Goal: Task Accomplishment & Management: Manage account settings

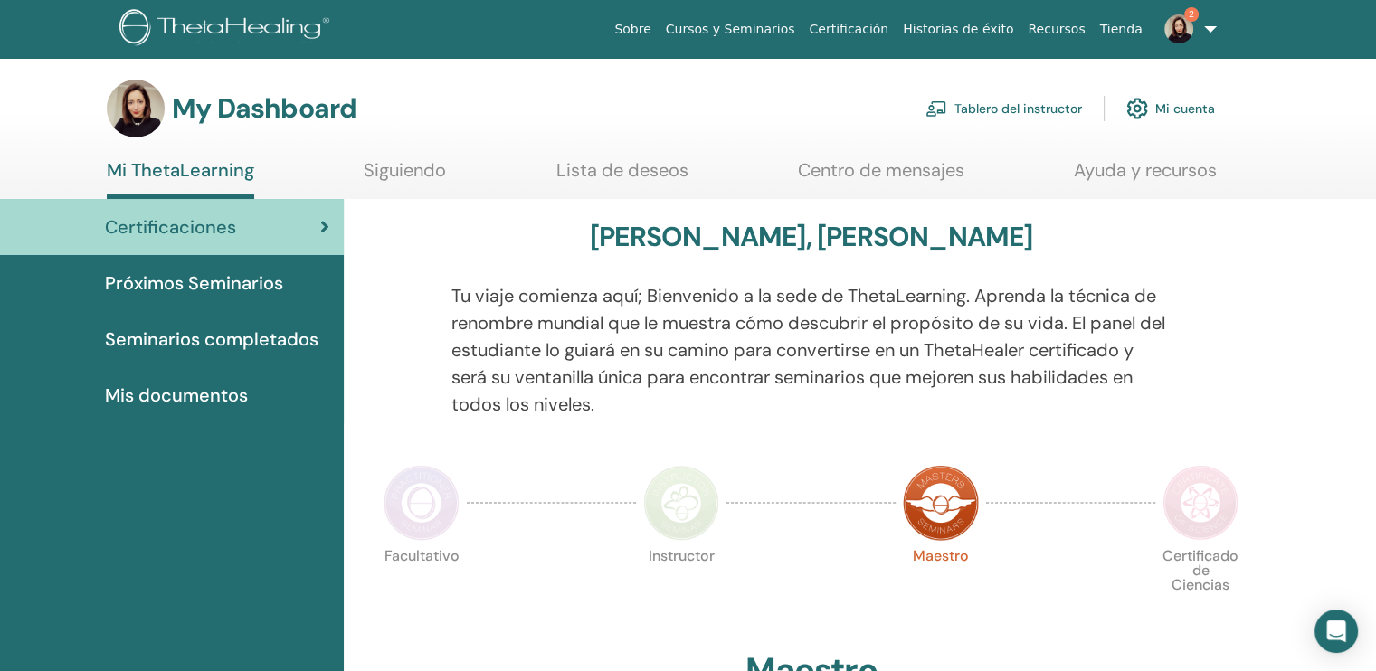
click at [999, 99] on link "Tablero del instructor" at bounding box center [1003, 109] width 157 height 40
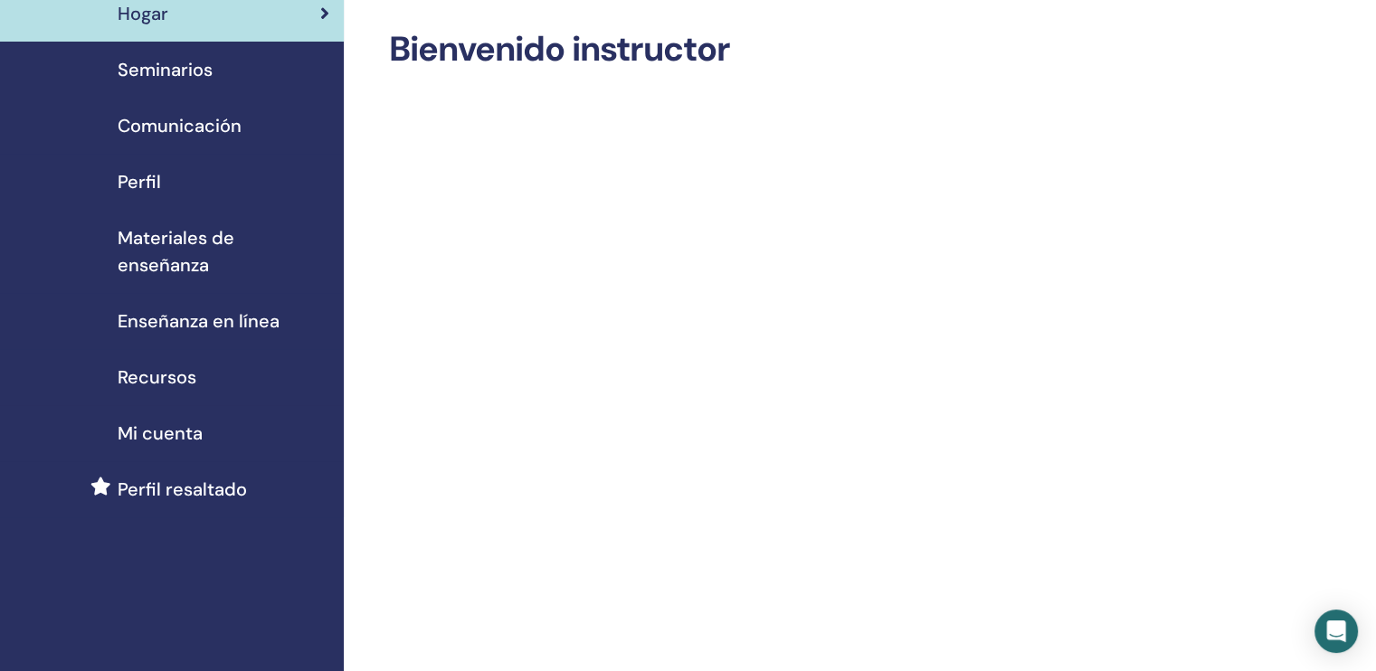
scroll to position [36, 0]
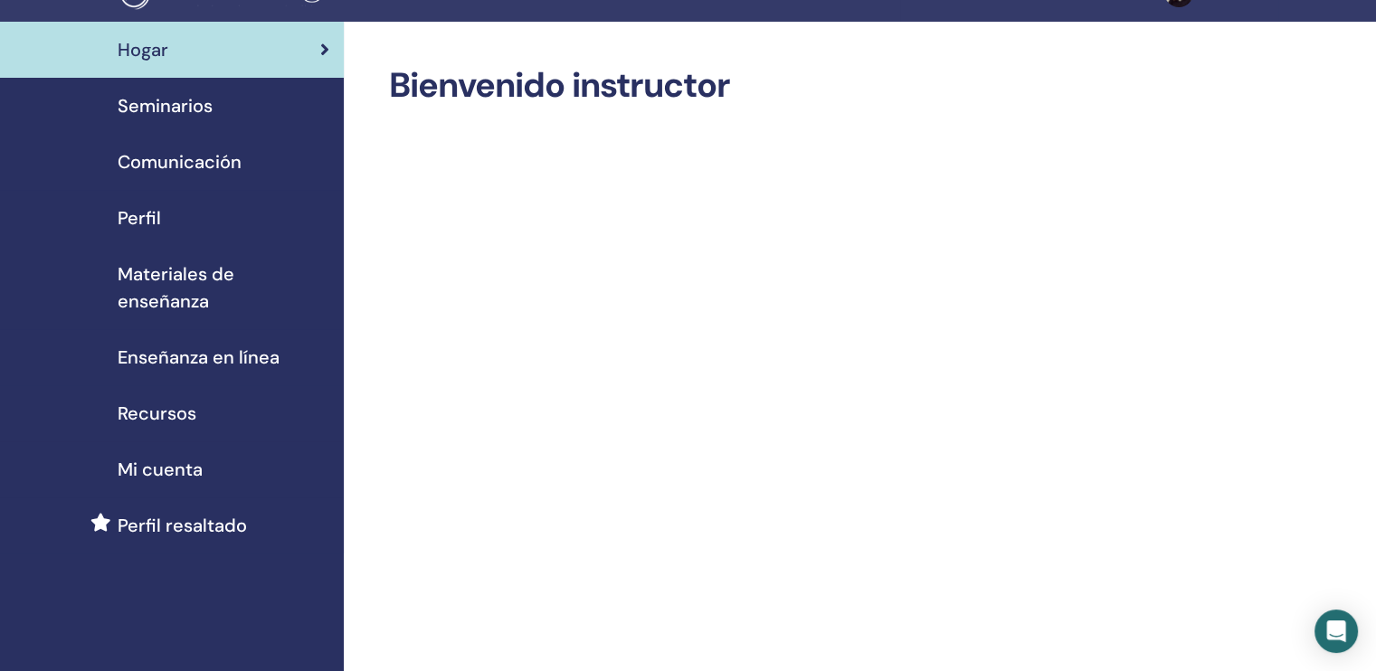
click at [167, 108] on span "Seminarios" at bounding box center [165, 105] width 95 height 27
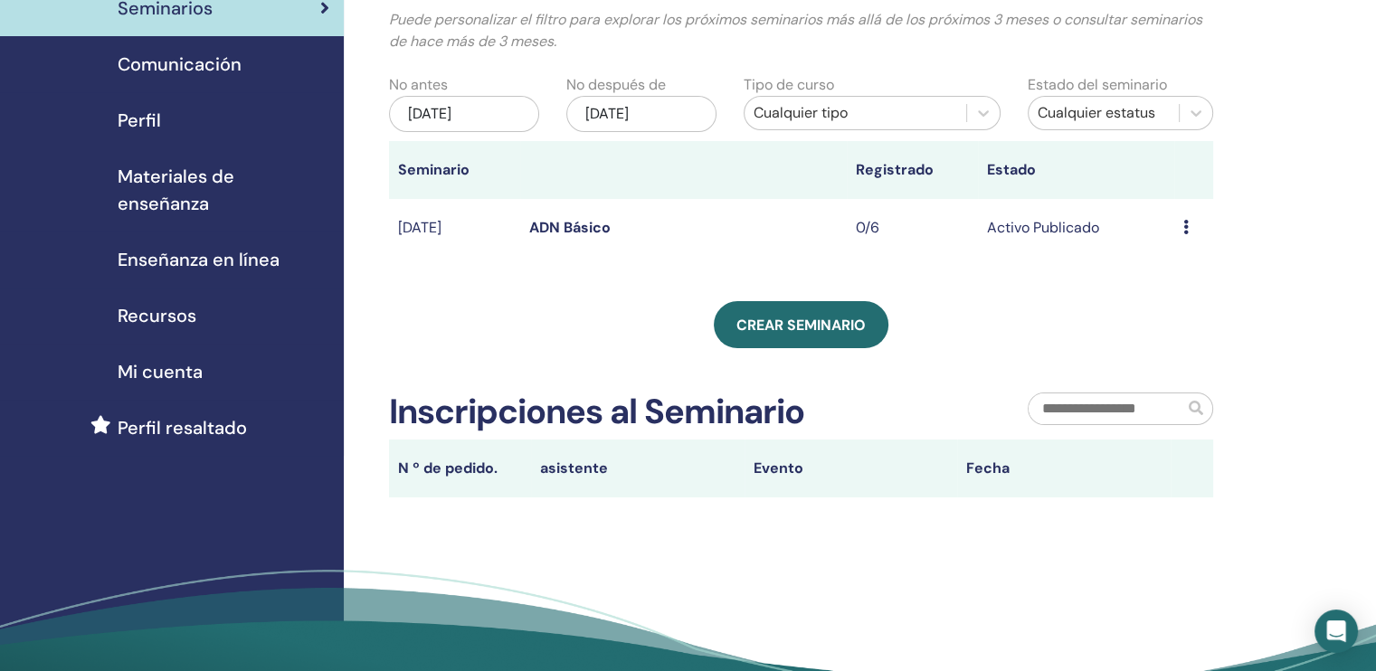
scroll to position [60, 0]
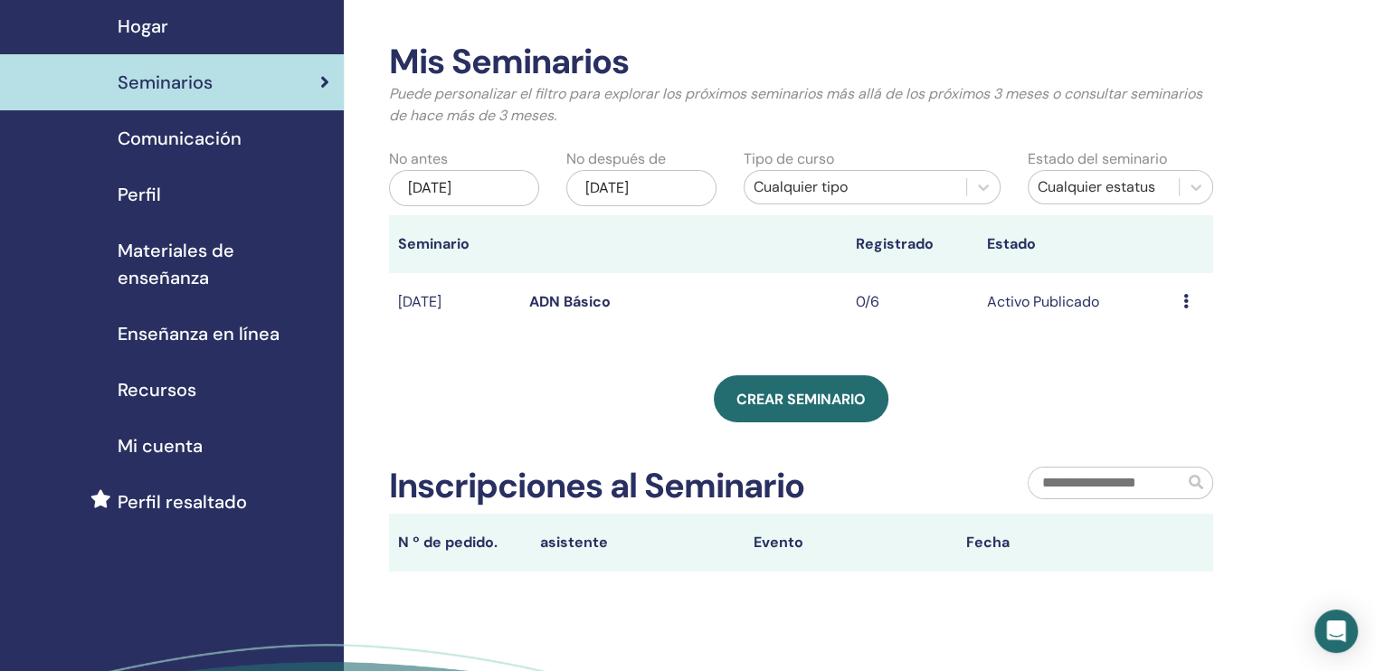
click at [1191, 301] on div "Avance Editar asistentes Cancelar" at bounding box center [1193, 302] width 21 height 22
click at [1049, 371] on div "Mis Seminarios Puede personalizar el filtro para explorar los próximos seminari…" at bounding box center [801, 307] width 824 height 530
click at [543, 301] on link "ADN Básico" at bounding box center [569, 301] width 81 height 19
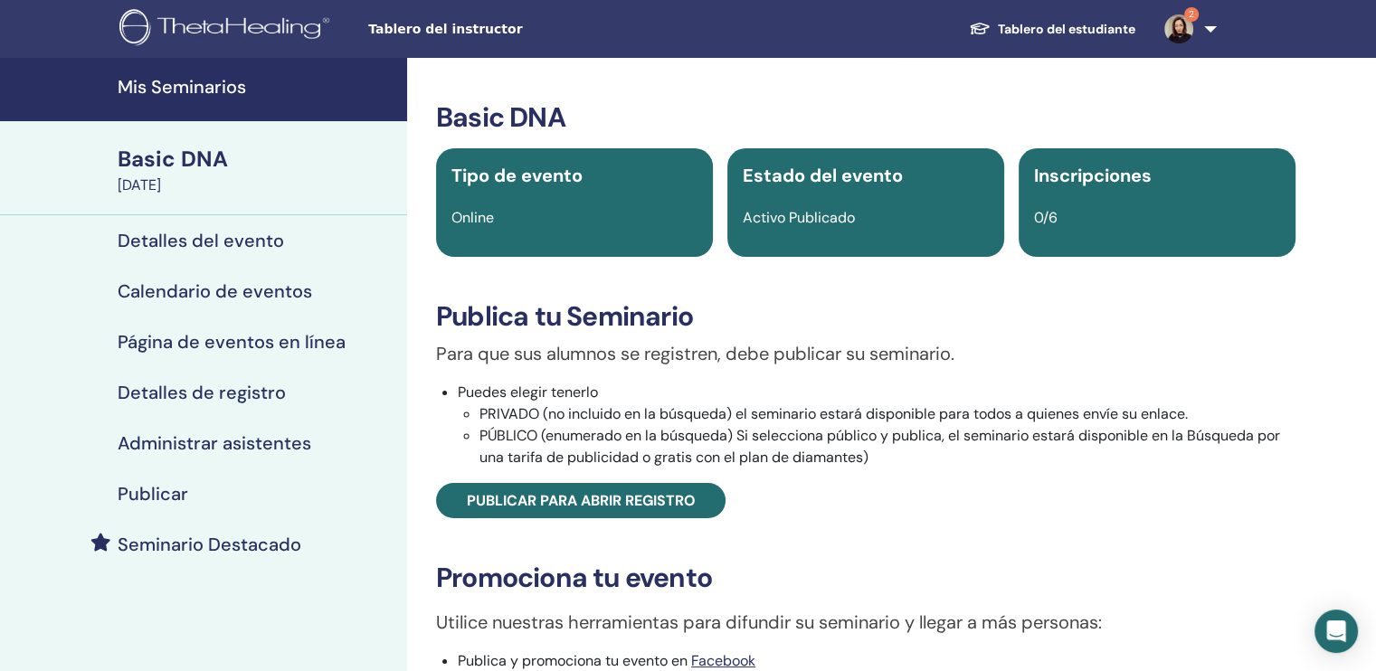
click at [730, 444] on li "PÚBLICO (enumerado en la búsqueda) Si selecciona público y publica, el seminari…" at bounding box center [887, 446] width 816 height 43
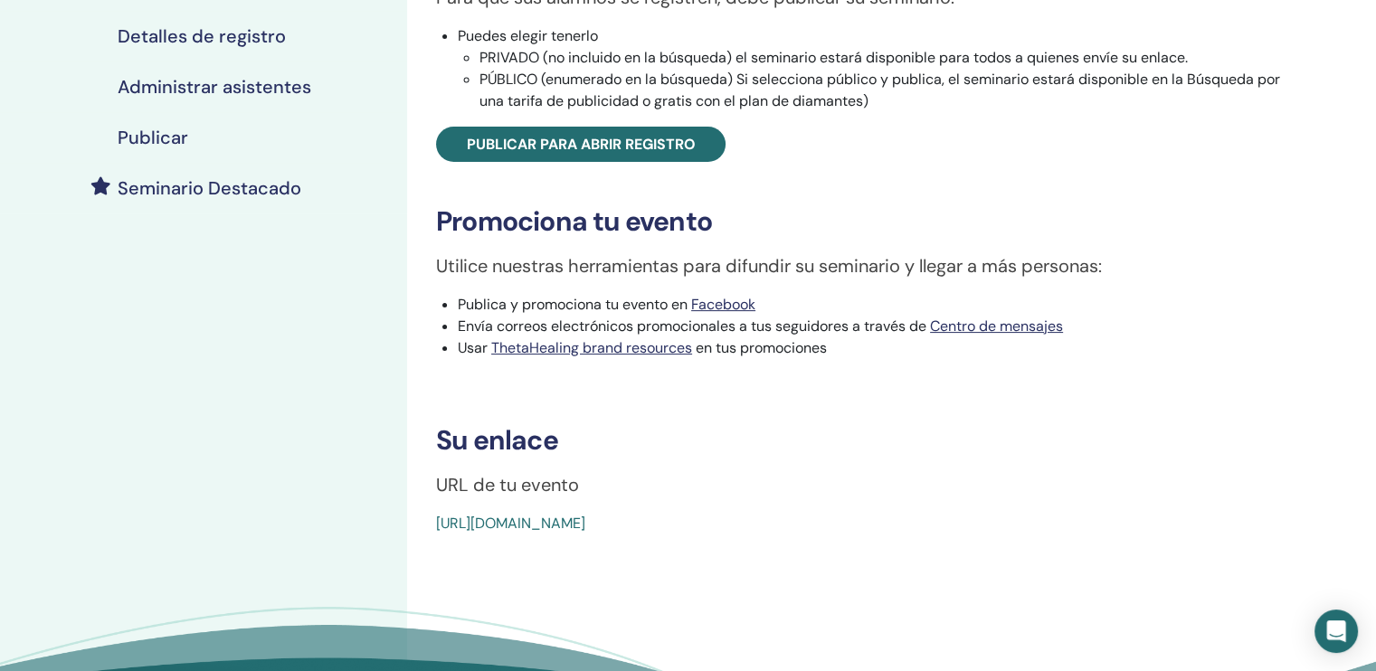
scroll to position [362, 0]
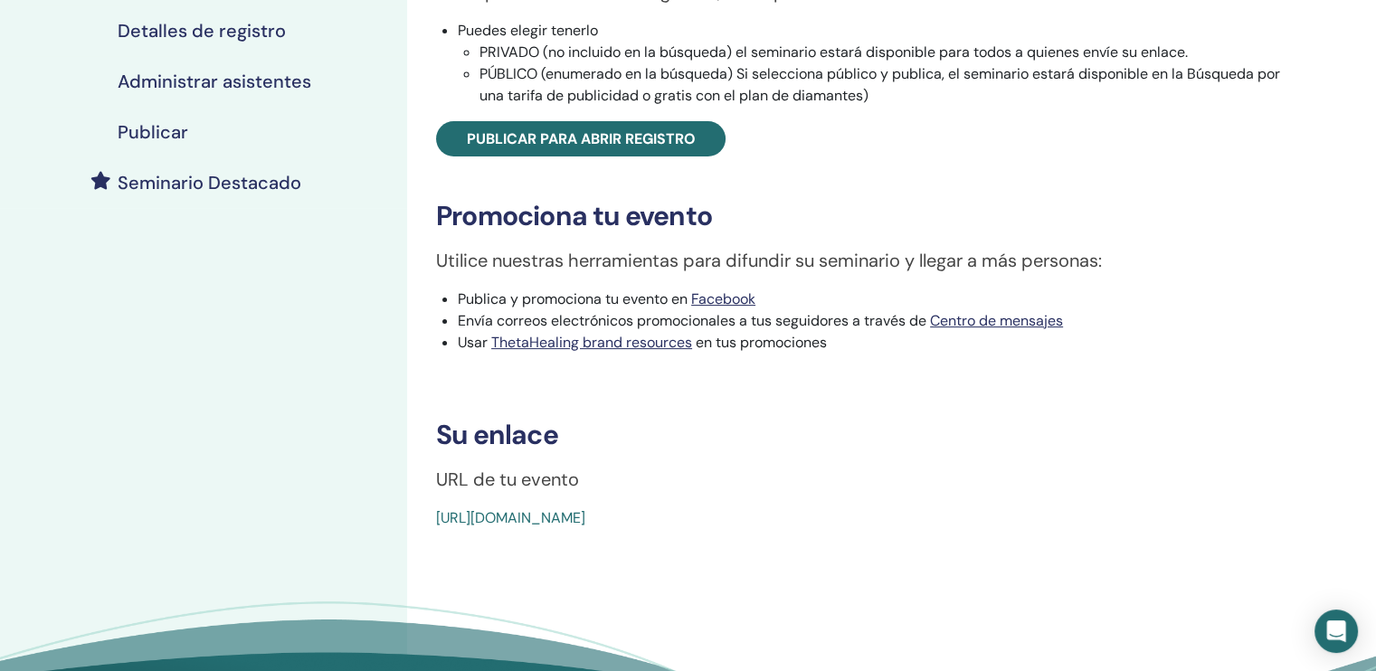
drag, startPoint x: 879, startPoint y: 516, endPoint x: 416, endPoint y: 529, distance: 463.4
click at [416, 529] on div "Basic DNA Tipo de evento Online Estado del evento Activo Publicado Inscripcione…" at bounding box center [865, 239] width 917 height 1087
copy link "https://www.thetahealing.com/seminar-377095-details.html"
drag, startPoint x: 416, startPoint y: 529, endPoint x: 630, endPoint y: 520, distance: 213.7
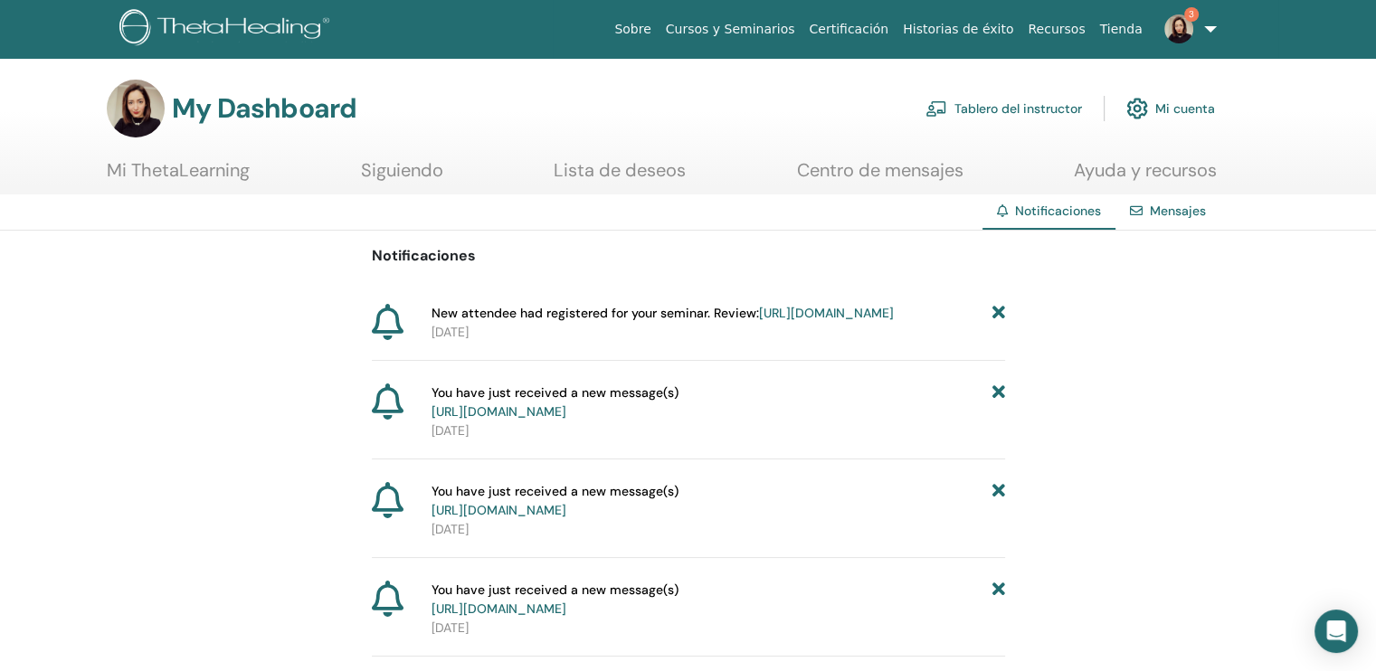
click at [759, 321] on link "[URL][DOMAIN_NAME]" at bounding box center [826, 313] width 135 height 16
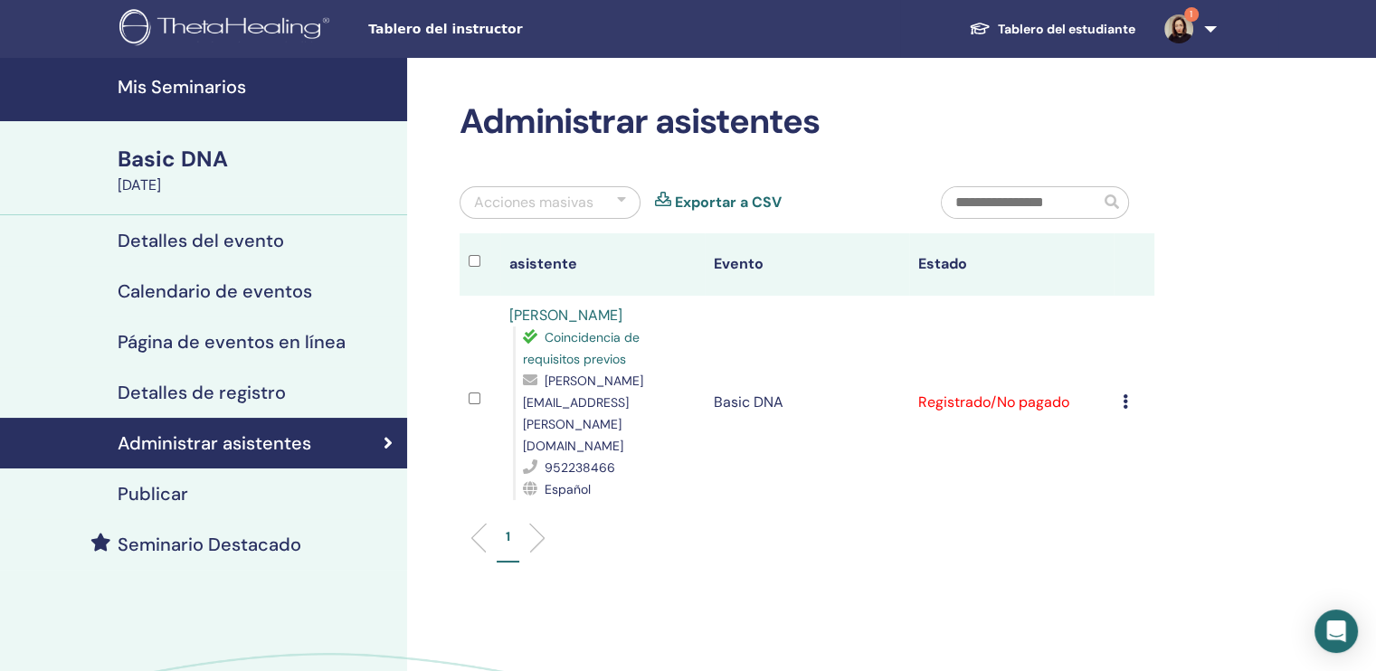
click at [1123, 394] on icon at bounding box center [1125, 401] width 5 height 14
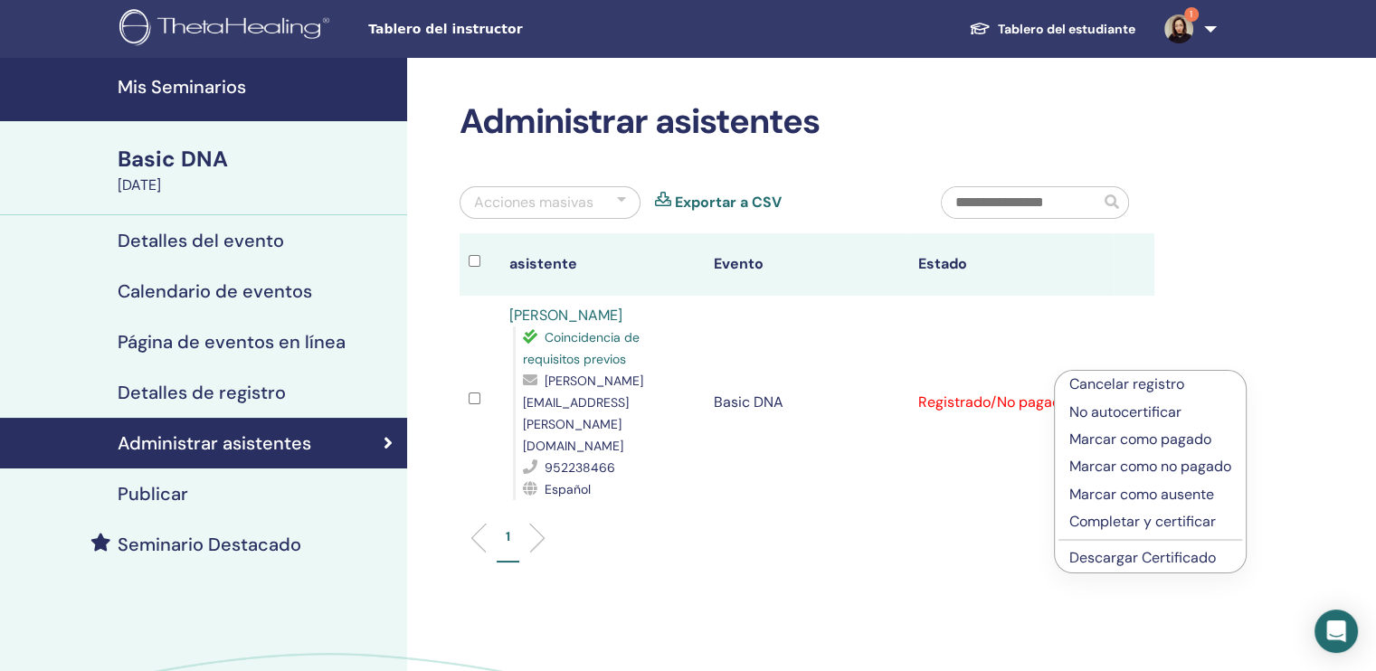
click at [1126, 437] on p "Marcar como pagado" at bounding box center [1150, 440] width 162 height 22
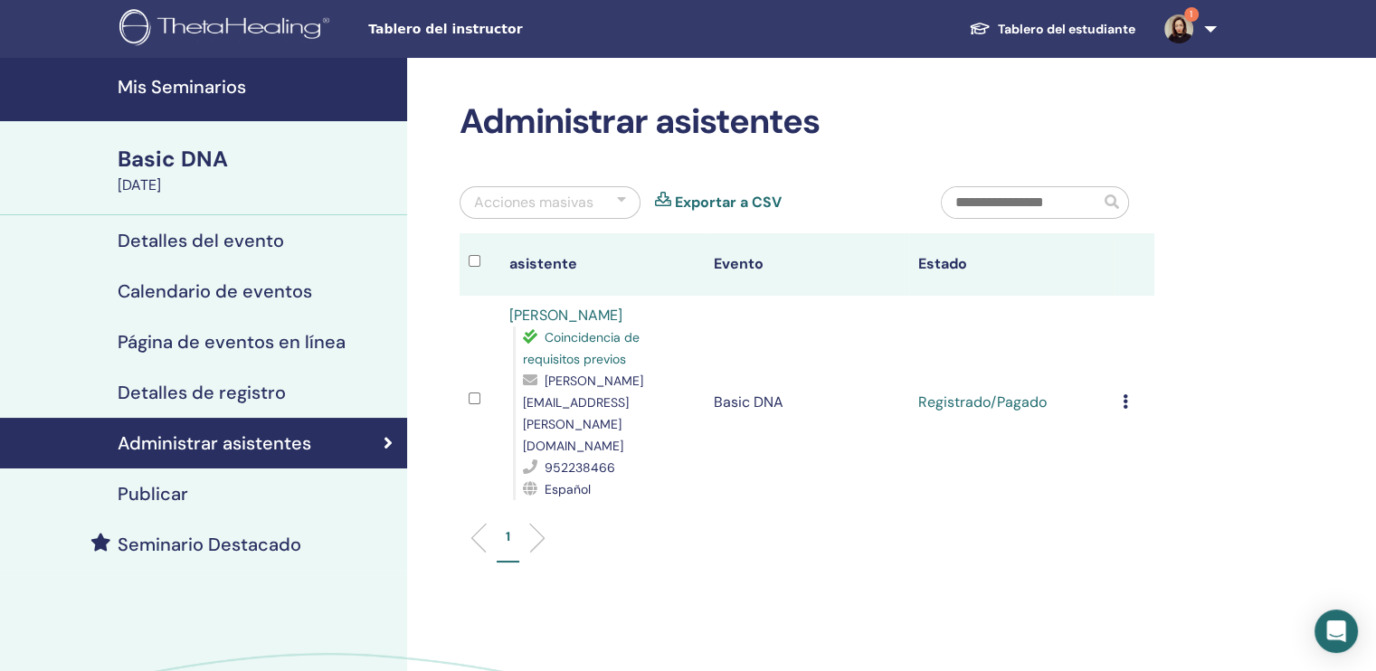
click at [971, 527] on ul "1" at bounding box center [807, 544] width 664 height 35
click at [1207, 29] on link "1" at bounding box center [1187, 29] width 74 height 58
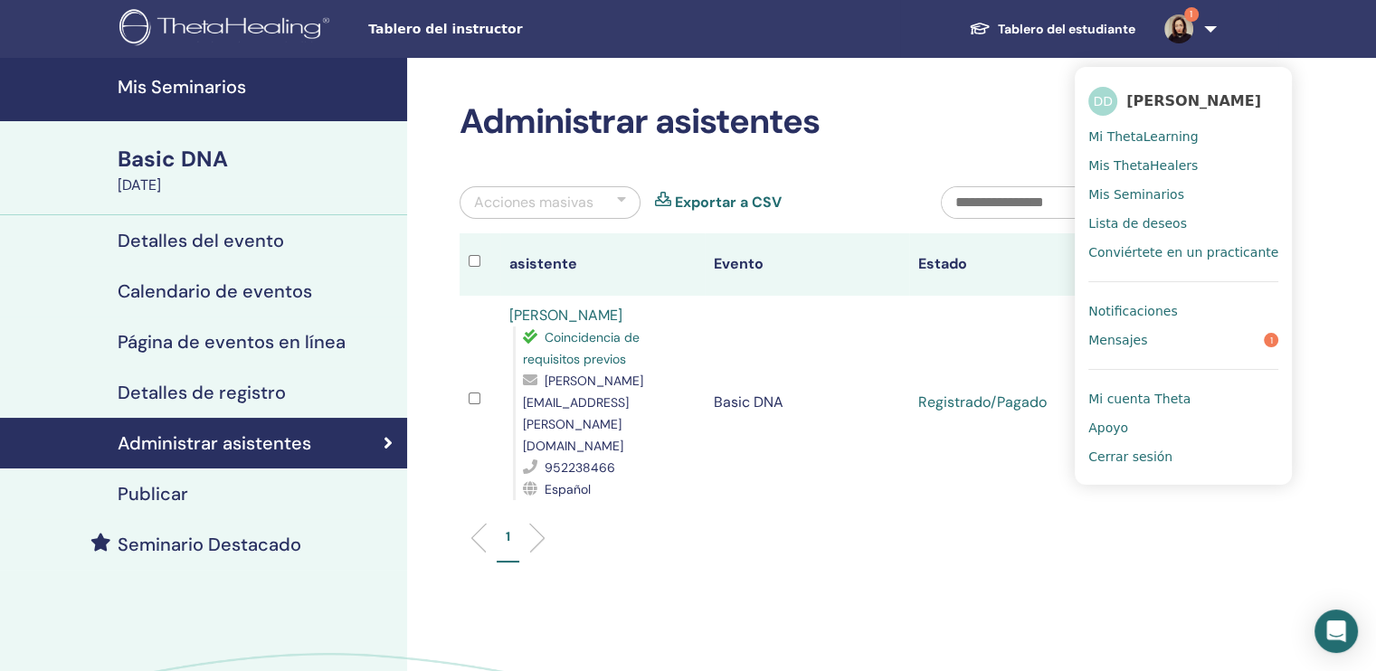
click at [1152, 345] on link "Mensajes 1" at bounding box center [1183, 340] width 190 height 29
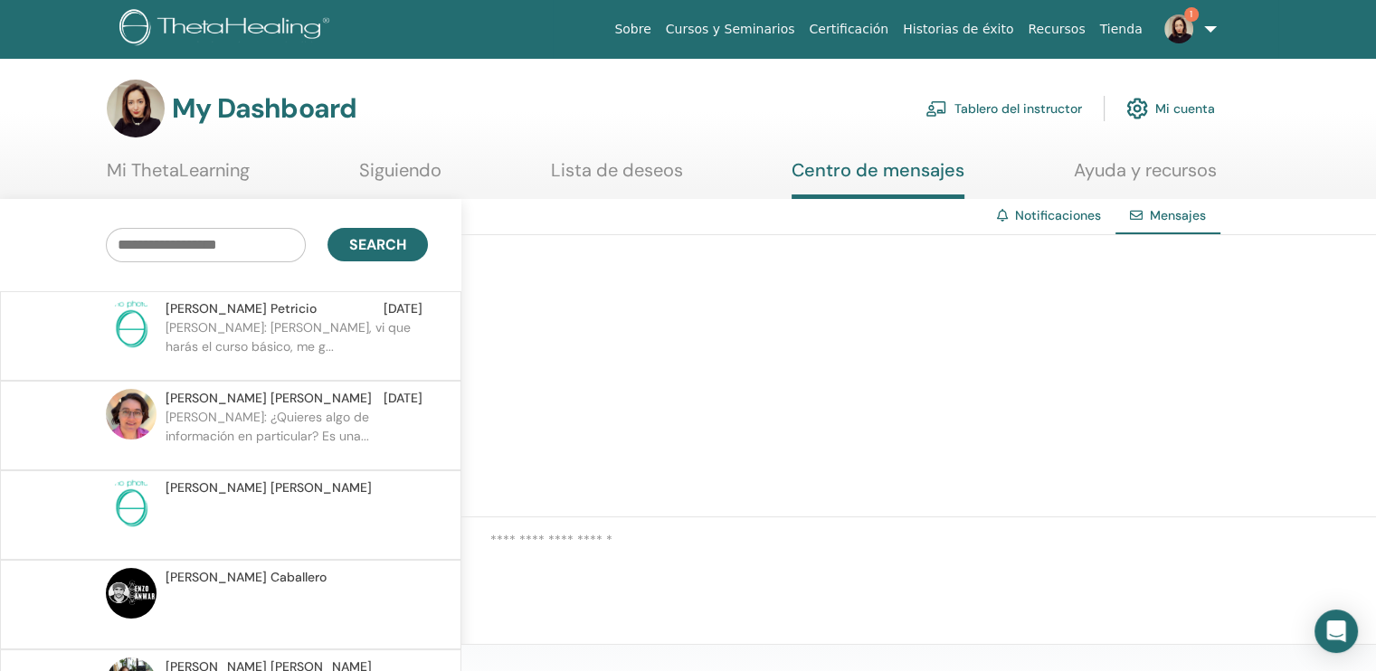
click at [318, 334] on p "Constanza: Hola Daniela, vi que harás el curso básico, me g..." at bounding box center [297, 345] width 262 height 54
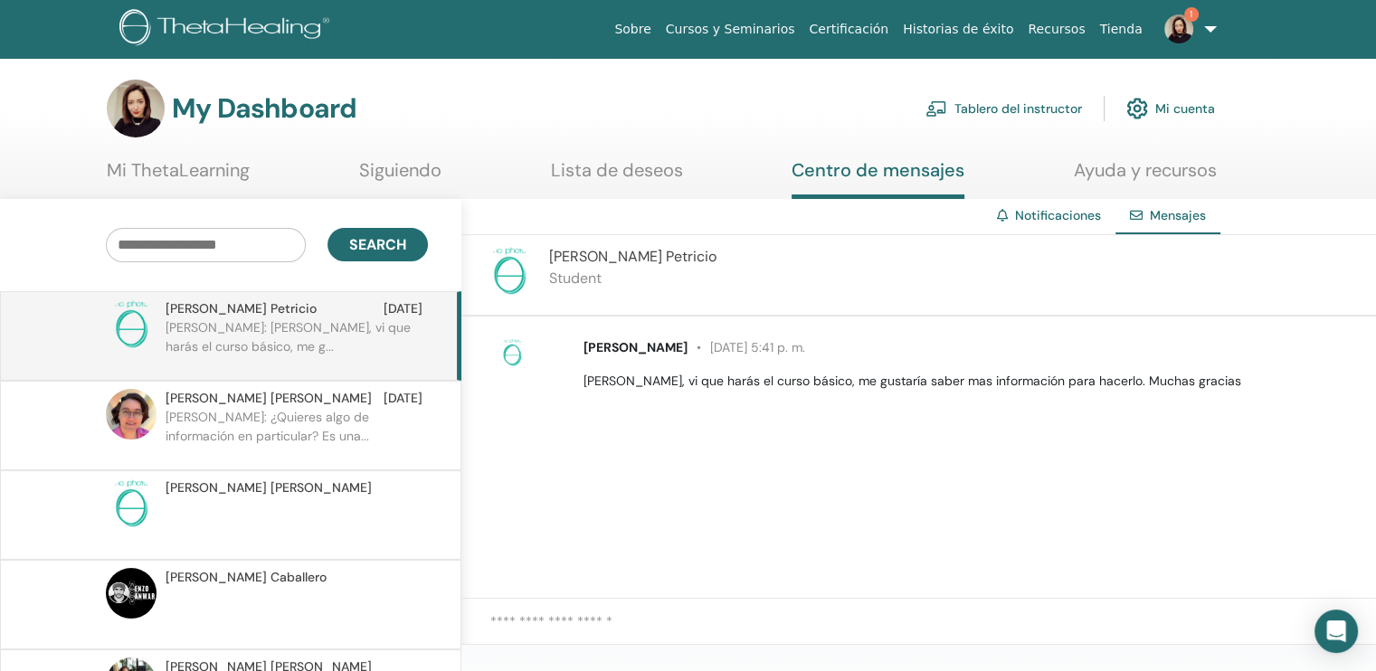
click at [633, 617] on textarea at bounding box center [933, 633] width 886 height 42
click at [1198, 25] on span "1" at bounding box center [1178, 28] width 43 height 14
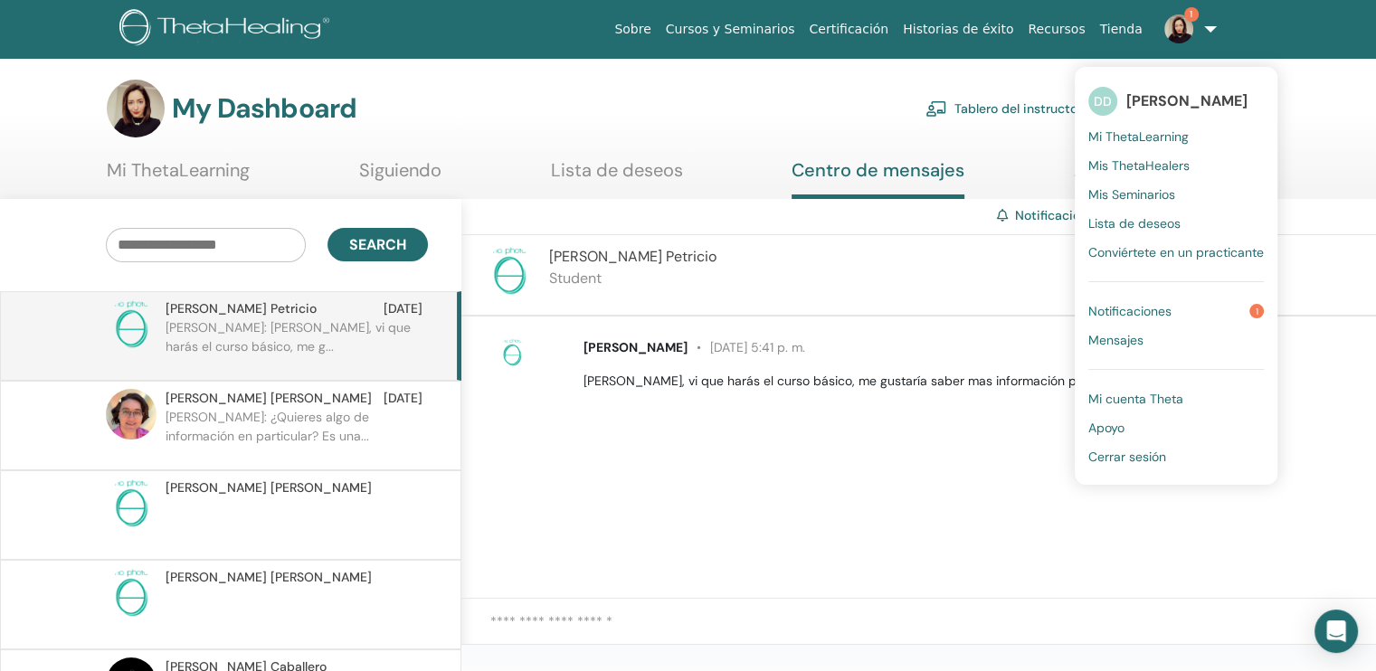
click at [1170, 306] on span "Notificaciones" at bounding box center [1129, 311] width 83 height 16
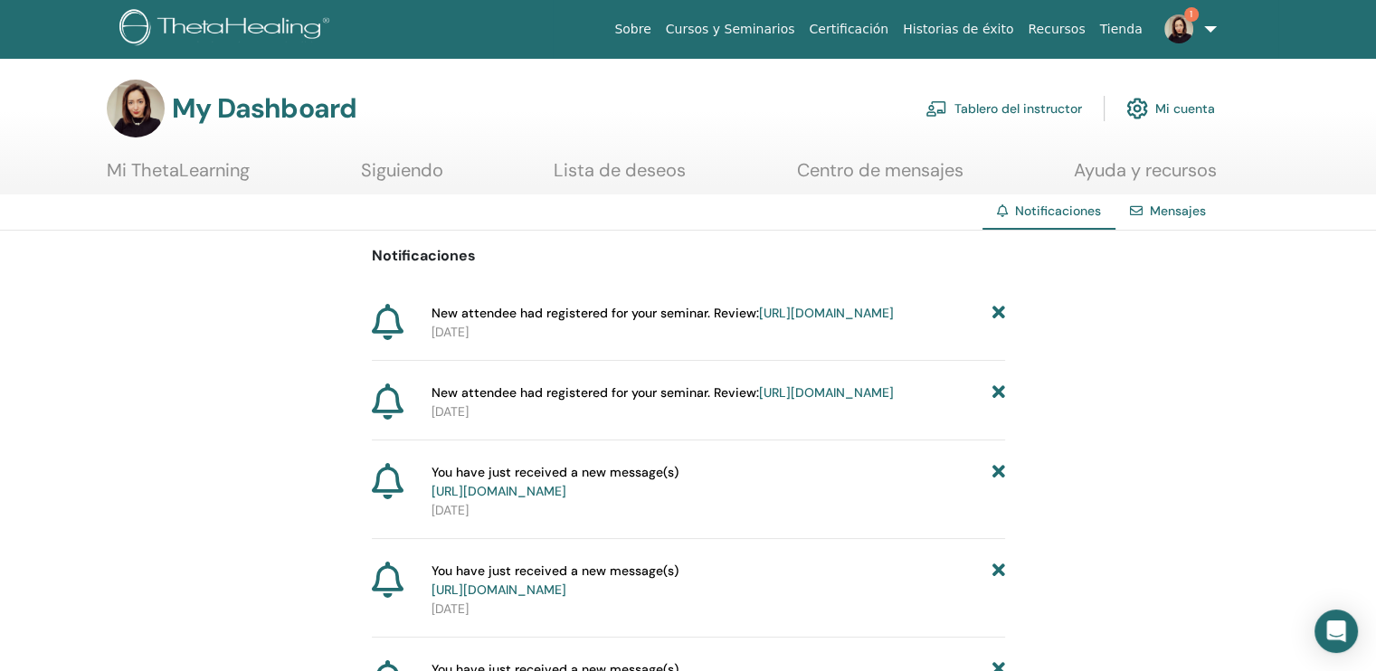
click at [759, 321] on link "https://member.thetahealing.com/instructor/seminar/377095/attendees" at bounding box center [826, 313] width 135 height 16
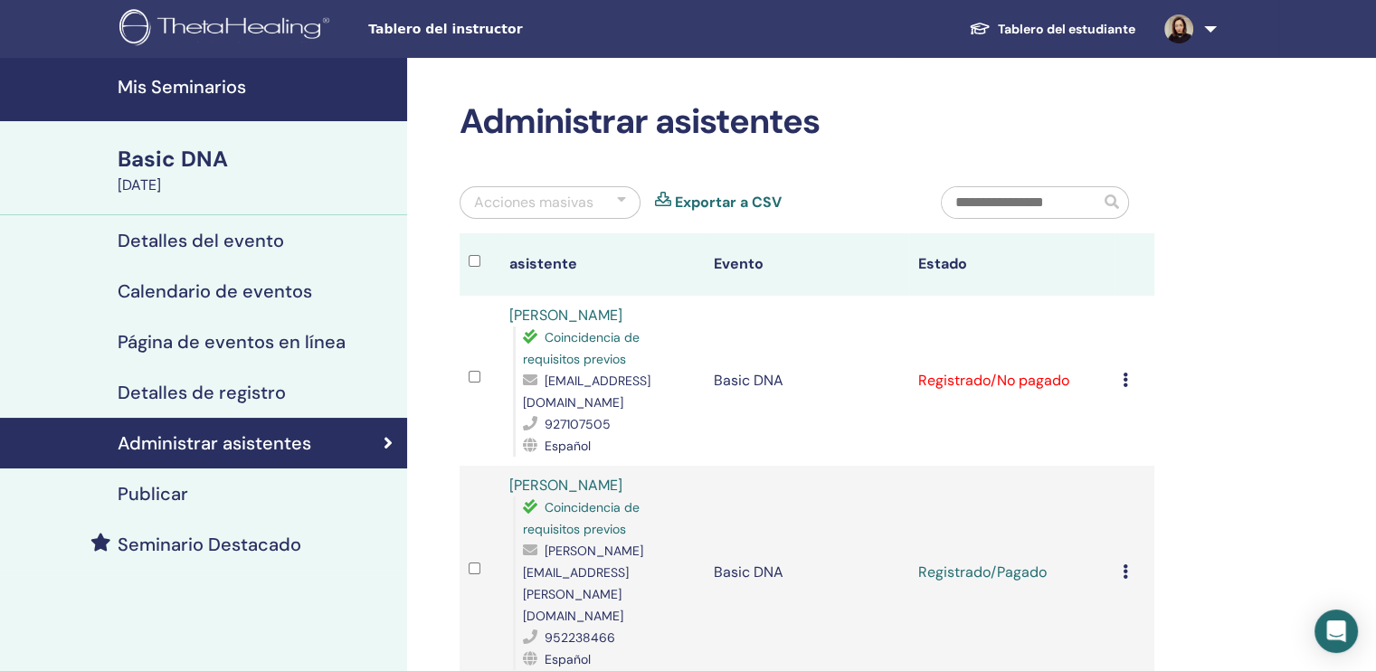
click at [1125, 379] on icon at bounding box center [1125, 380] width 5 height 14
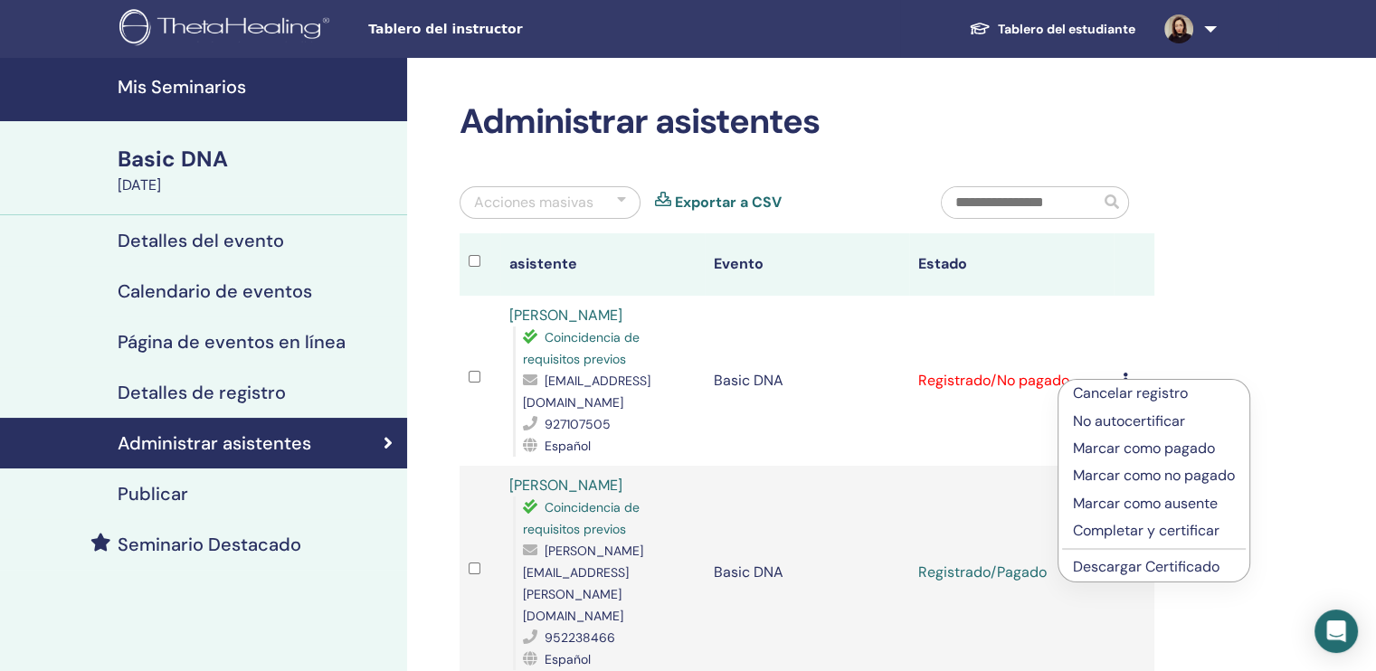
click at [1105, 447] on p "Marcar como pagado" at bounding box center [1154, 449] width 162 height 22
